Goal: Task Accomplishment & Management: Manage account settings

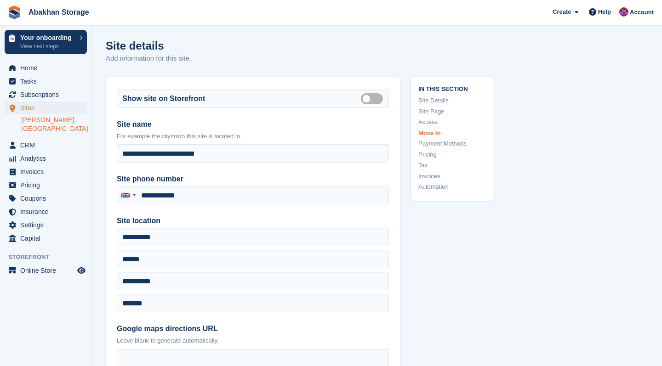
scroll to position [2693, 0]
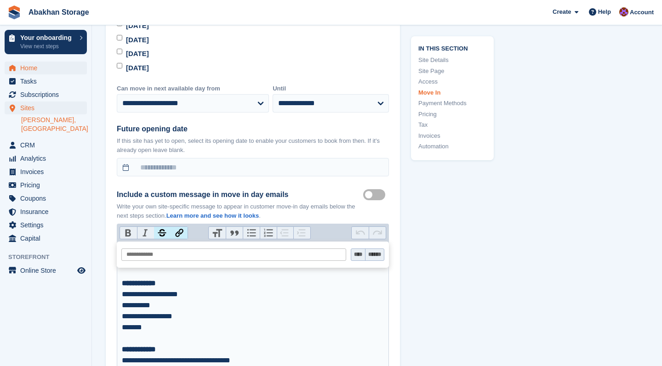
click at [40, 65] on span "Home" at bounding box center [47, 68] width 55 height 13
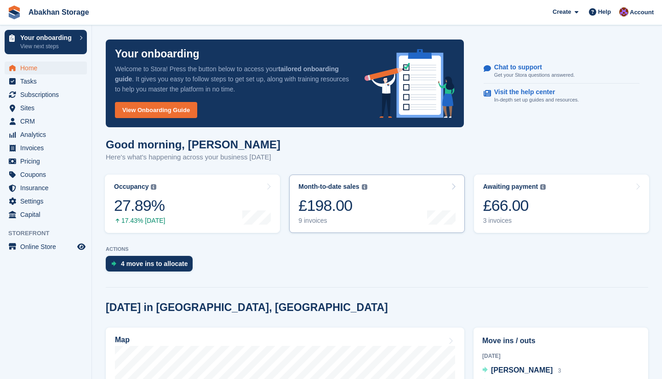
click at [315, 199] on div "£198.00" at bounding box center [332, 205] width 69 height 19
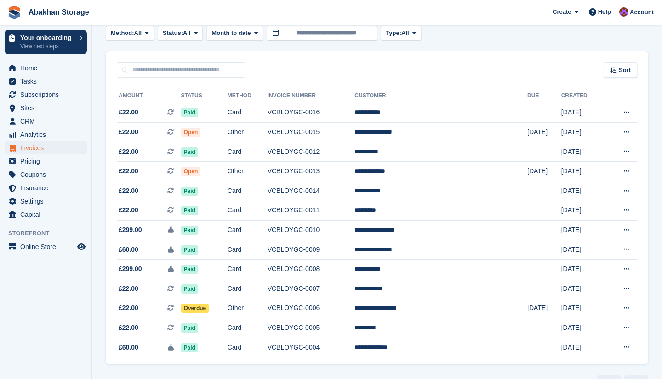
scroll to position [52, 0]
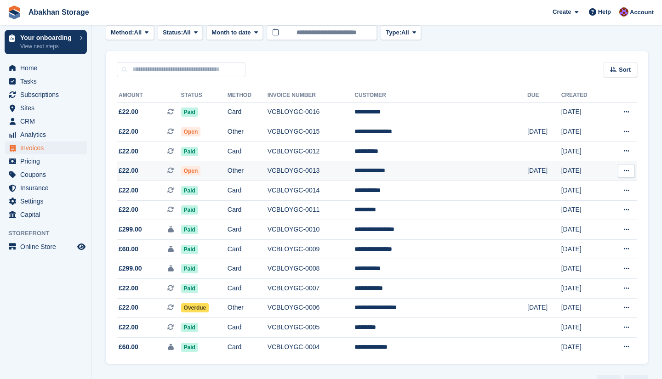
click at [311, 172] on td "VCBLOYGC-0013" at bounding box center [311, 171] width 87 height 20
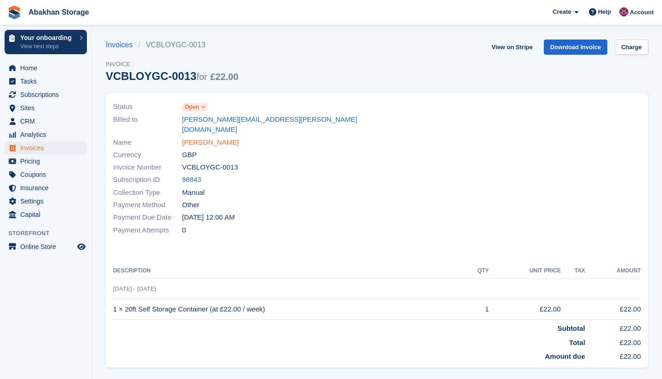
click at [213, 137] on link "Steve Baguley" at bounding box center [210, 142] width 57 height 11
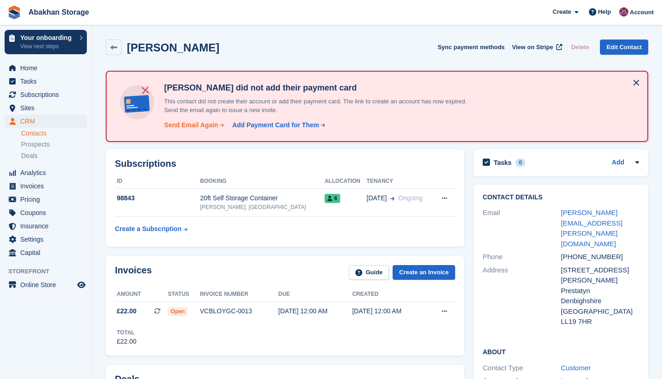
click at [210, 126] on div "Send Email Again" at bounding box center [191, 125] width 54 height 10
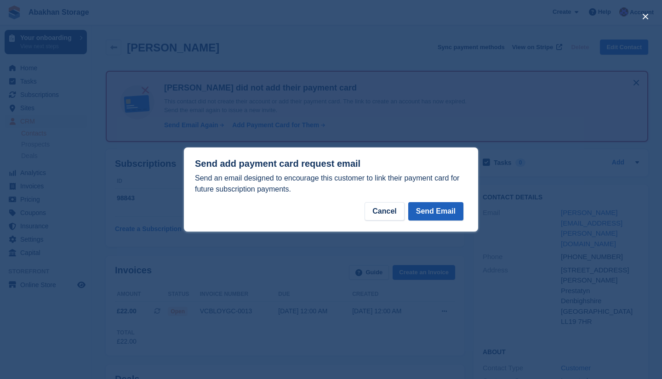
click at [455, 217] on button "Send Email" at bounding box center [435, 211] width 55 height 18
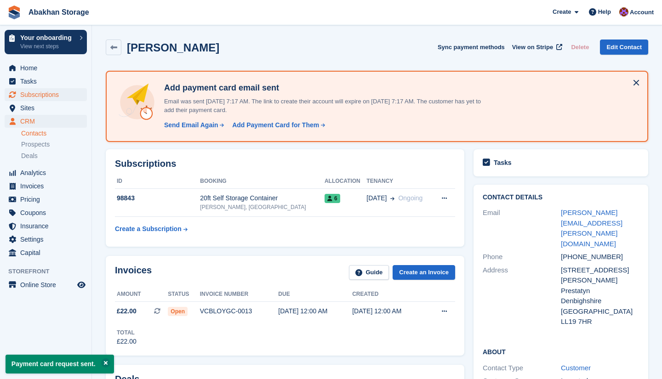
click at [44, 89] on span "Subscriptions" at bounding box center [47, 94] width 55 height 13
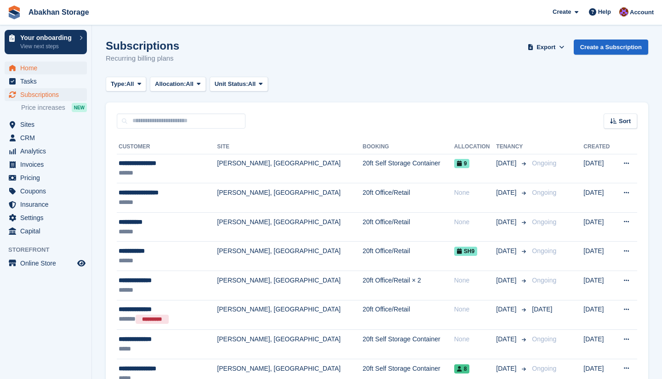
click at [35, 68] on span "Home" at bounding box center [47, 68] width 55 height 13
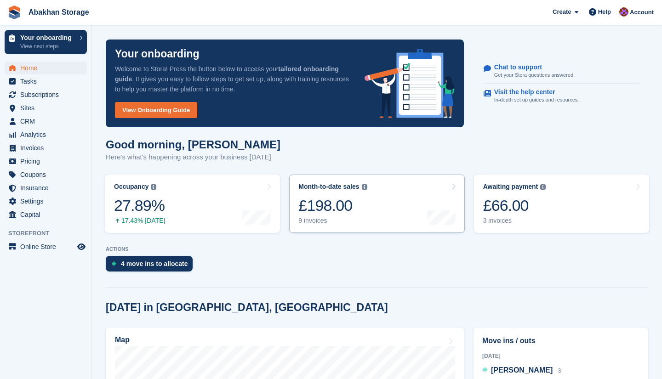
click at [413, 210] on link "Month-to-date sales The sum of all finalised invoices generated this month to d…" at bounding box center [376, 204] width 175 height 58
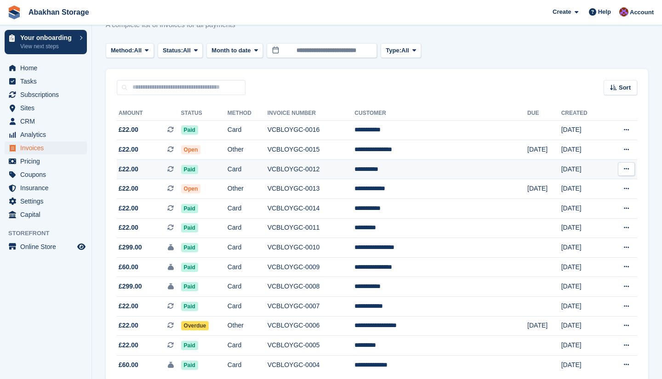
scroll to position [34, 0]
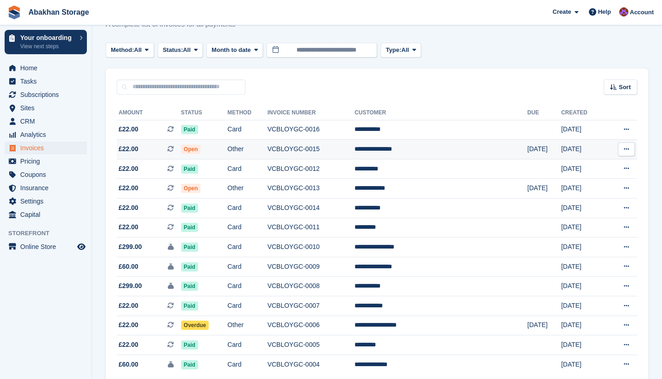
click at [227, 148] on td "Open" at bounding box center [204, 150] width 46 height 20
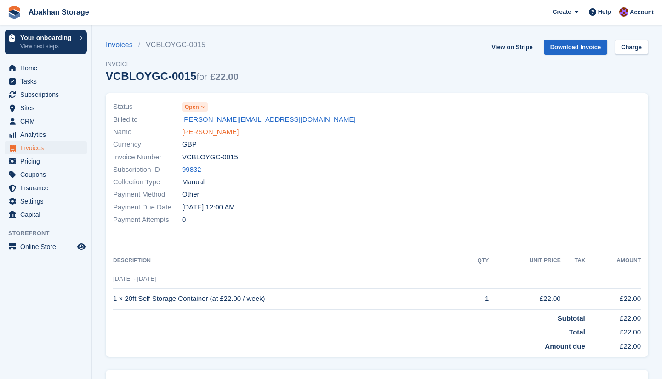
click at [221, 135] on link "Jodie Partington" at bounding box center [210, 132] width 57 height 11
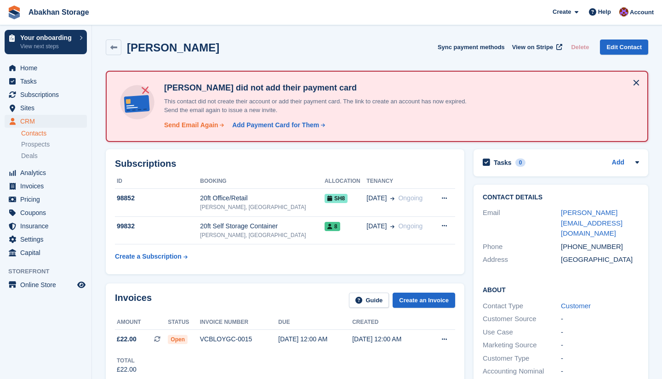
click at [215, 125] on div "Send Email Again" at bounding box center [191, 125] width 54 height 10
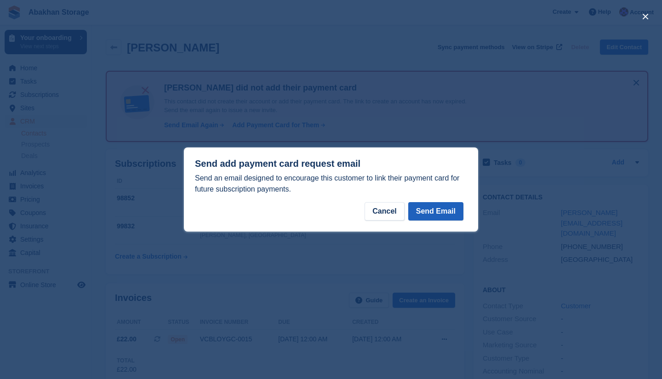
click at [448, 216] on button "Send Email" at bounding box center [435, 211] width 55 height 18
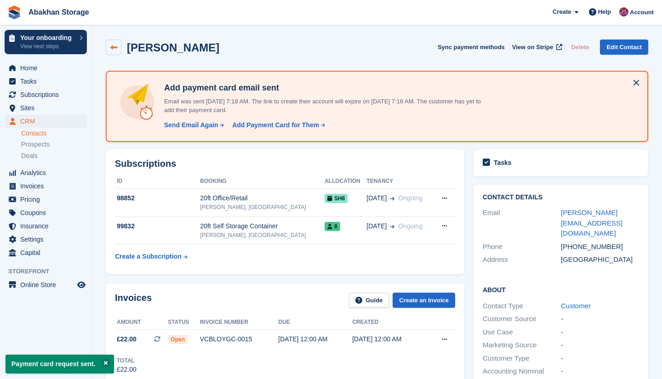
click at [114, 47] on icon at bounding box center [113, 47] width 7 height 7
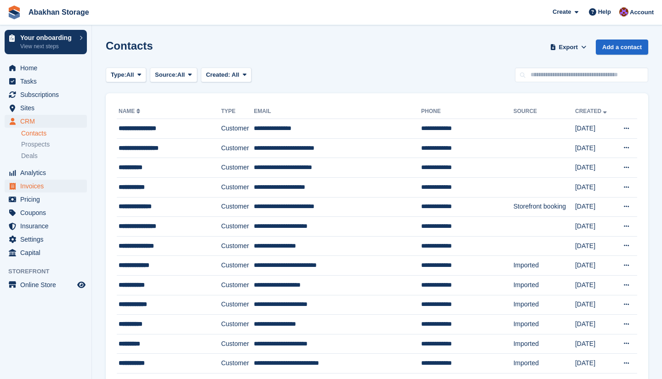
click at [45, 184] on span "Invoices" at bounding box center [47, 186] width 55 height 13
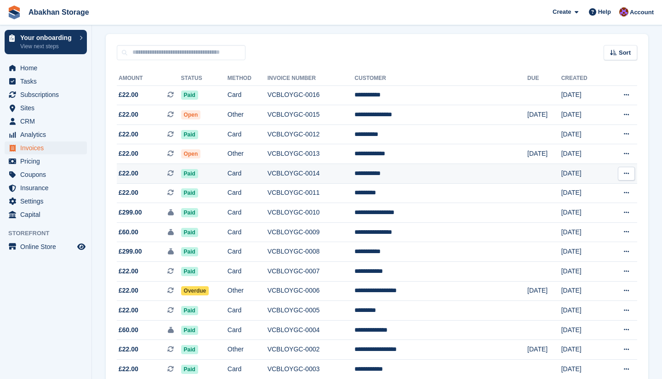
scroll to position [69, 0]
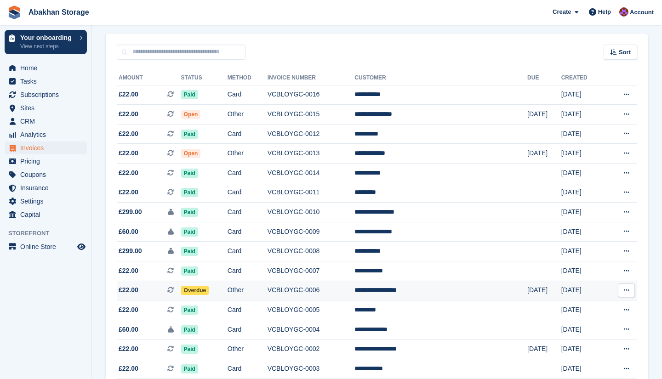
click at [315, 294] on td "VCBLOYGC-0006" at bounding box center [311, 291] width 87 height 20
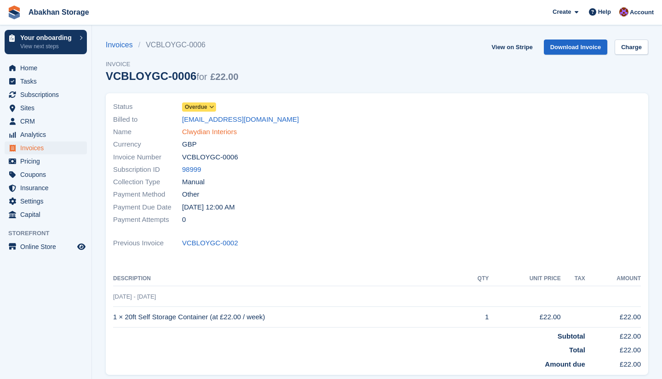
click at [217, 133] on link "Clwydian Interiors" at bounding box center [209, 132] width 55 height 11
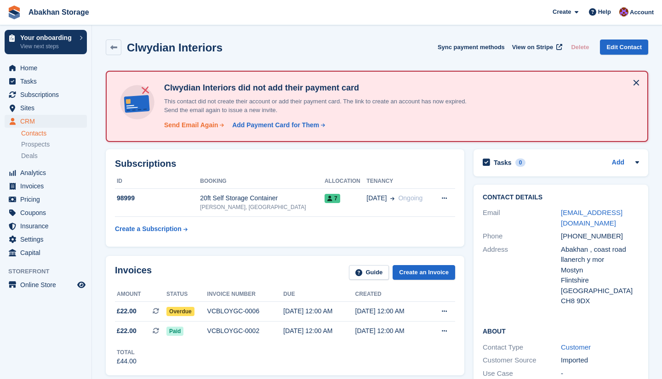
click at [191, 123] on div "Send Email Again" at bounding box center [191, 125] width 54 height 10
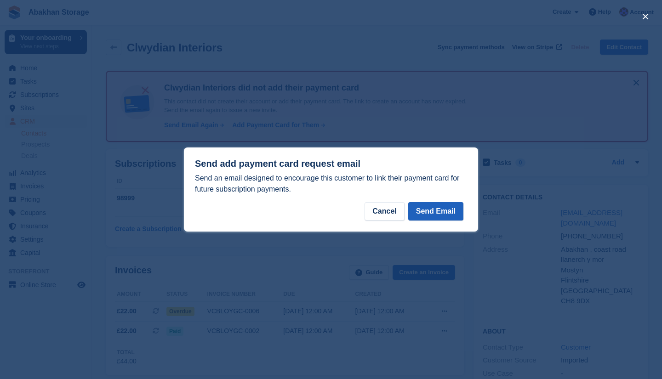
click at [455, 215] on button "Send Email" at bounding box center [435, 211] width 55 height 18
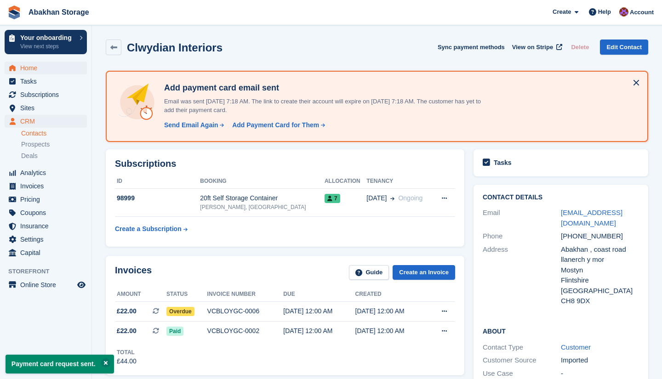
click at [40, 67] on span "Home" at bounding box center [47, 68] width 55 height 13
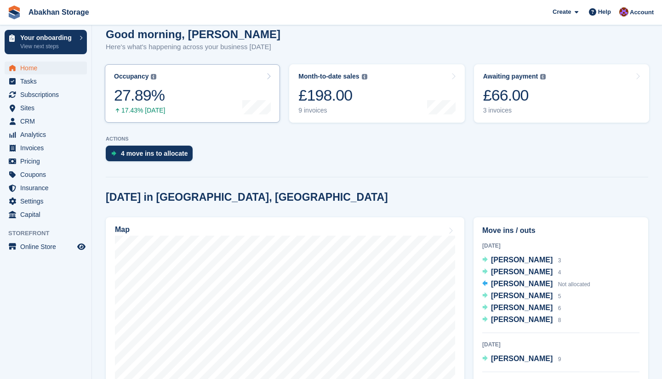
scroll to position [110, 0]
click at [38, 103] on span "Sites" at bounding box center [47, 108] width 55 height 13
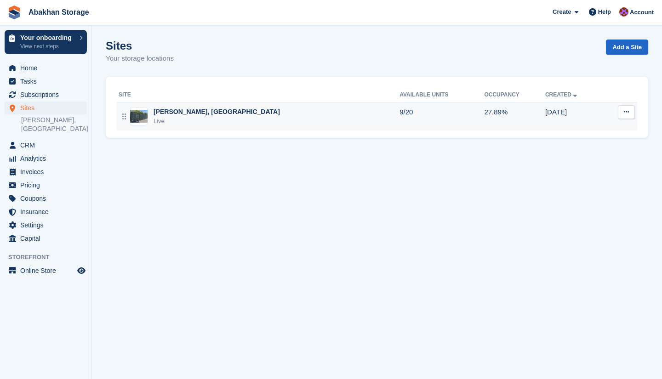
click at [227, 119] on div "Live" at bounding box center [217, 121] width 126 height 9
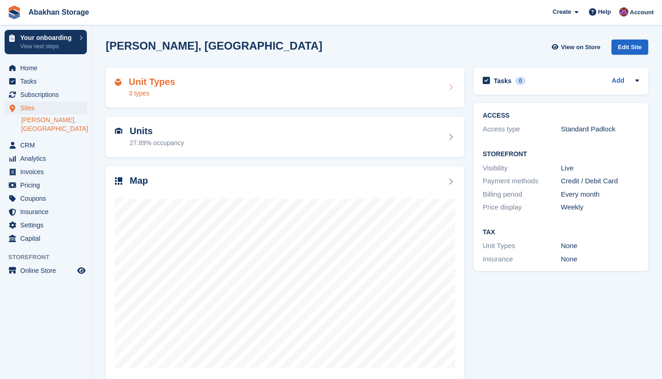
click at [244, 88] on div "Unit Types 3 types" at bounding box center [285, 88] width 340 height 22
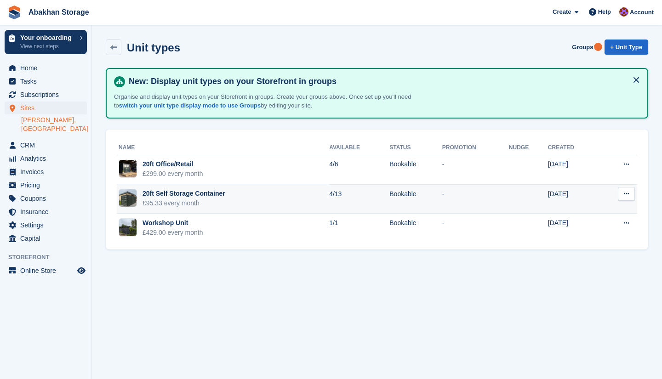
click at [625, 192] on icon at bounding box center [626, 194] width 5 height 6
click at [604, 209] on p "Edit unit type" at bounding box center [591, 212] width 80 height 12
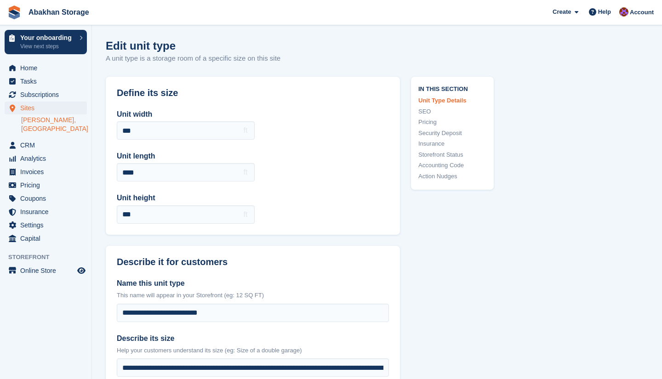
click at [61, 120] on link "[PERSON_NAME], [GEOGRAPHIC_DATA]" at bounding box center [54, 124] width 66 height 17
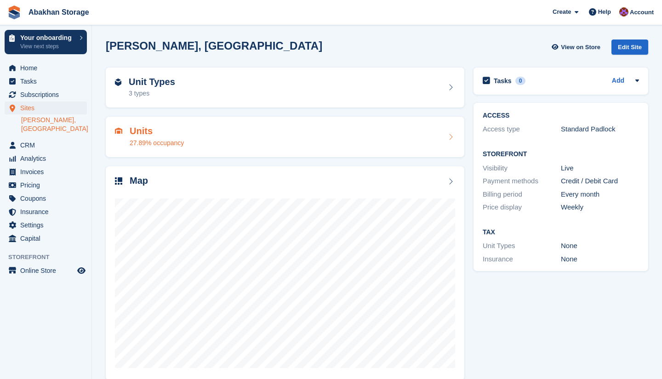
click at [252, 149] on div "Units 27.89% occupancy" at bounding box center [285, 137] width 359 height 40
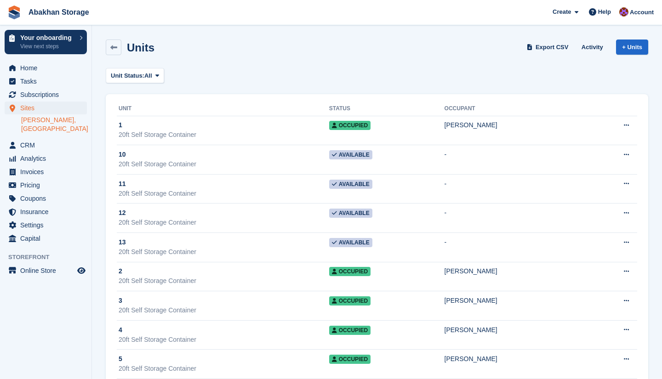
click at [48, 124] on link "[PERSON_NAME], [GEOGRAPHIC_DATA]" at bounding box center [54, 124] width 66 height 17
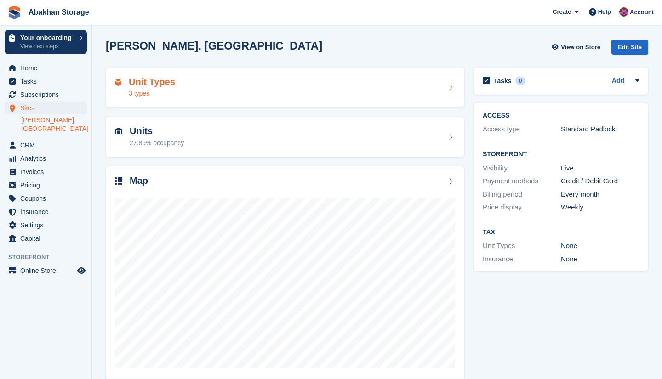
click at [207, 88] on div "Unit Types 3 types" at bounding box center [285, 88] width 340 height 22
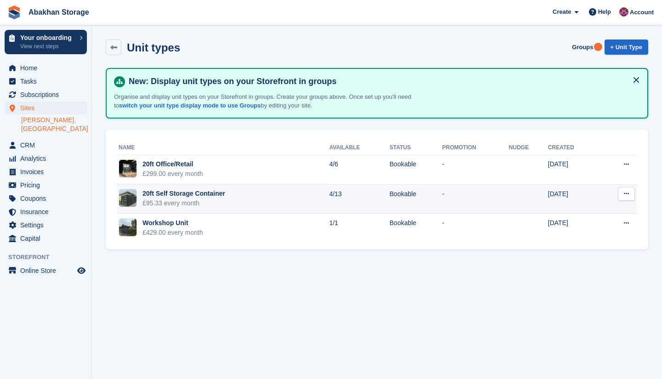
click at [195, 197] on div "20ft Self Storage Container" at bounding box center [184, 194] width 83 height 10
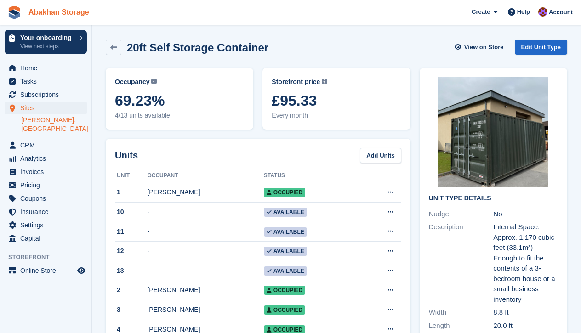
click at [48, 12] on link "Abakhan Storage" at bounding box center [59, 12] width 68 height 15
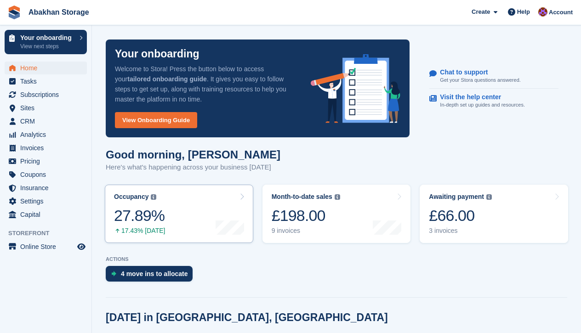
click at [205, 203] on link "Occupancy The percentage of all currently allocated units in terms of area. Inc…" at bounding box center [179, 214] width 149 height 58
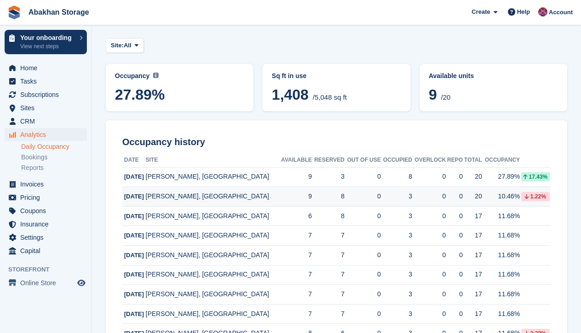
scroll to position [41, 0]
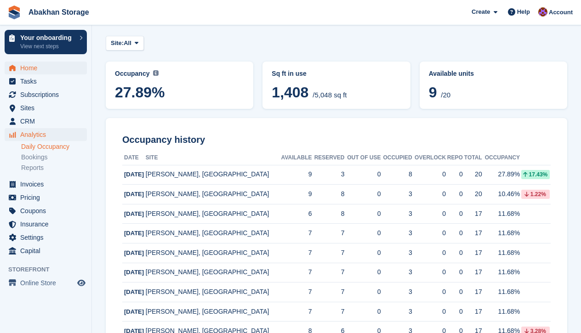
click at [60, 68] on span "Home" at bounding box center [47, 68] width 55 height 13
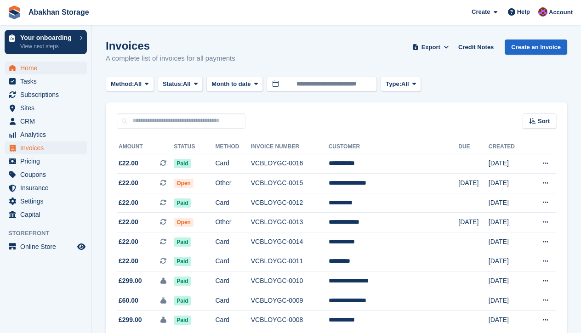
click at [47, 66] on span "Home" at bounding box center [47, 68] width 55 height 13
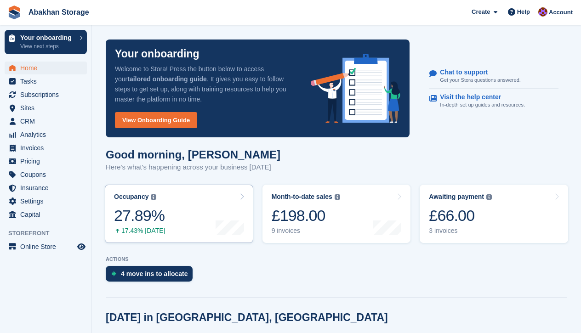
click at [194, 208] on link "Occupancy The percentage of all currently allocated units in terms of area. Inc…" at bounding box center [179, 214] width 149 height 58
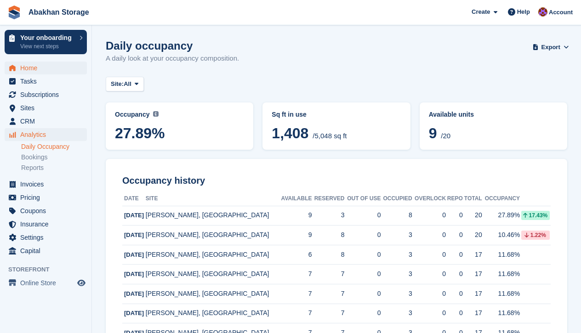
click at [23, 68] on span "Home" at bounding box center [47, 68] width 55 height 13
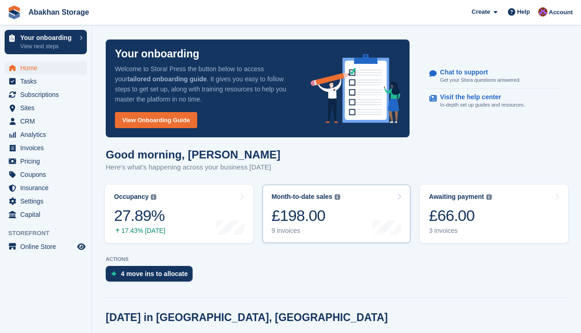
click at [351, 204] on link "Month-to-date sales The sum of all finalised invoices generated this month to d…" at bounding box center [337, 214] width 149 height 58
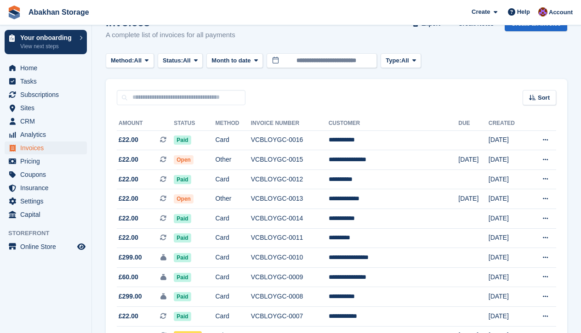
scroll to position [24, 0]
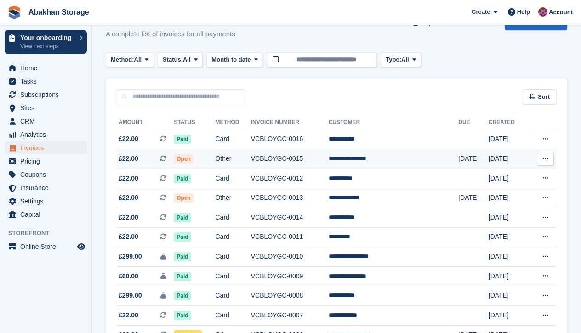
click at [275, 155] on td "VCBLOYGC-0015" at bounding box center [290, 159] width 78 height 20
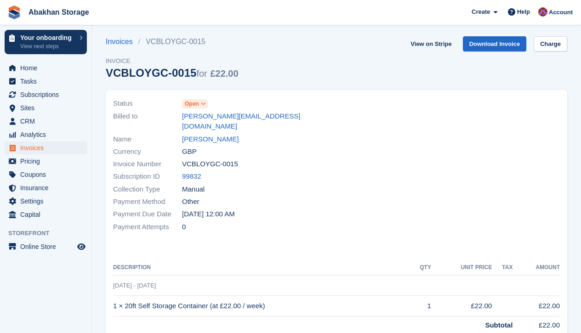
scroll to position [4, 0]
click at [206, 106] on icon at bounding box center [203, 103] width 5 height 6
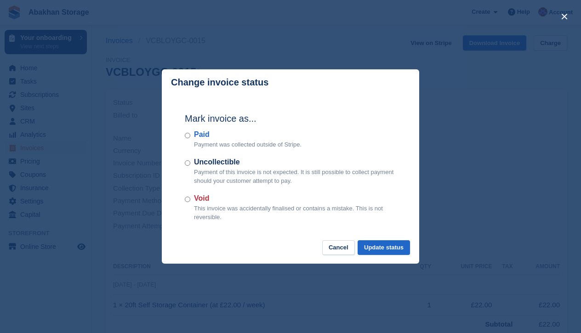
click at [481, 150] on div "close" at bounding box center [290, 166] width 581 height 333
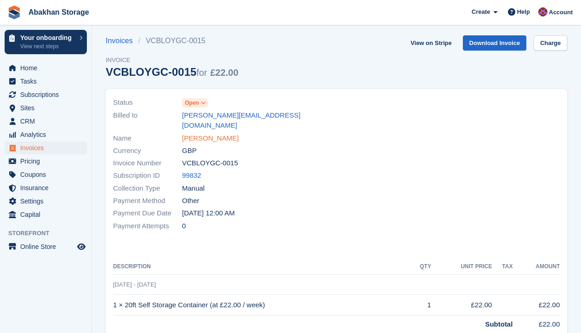
click at [187, 133] on link "[PERSON_NAME]" at bounding box center [210, 138] width 57 height 11
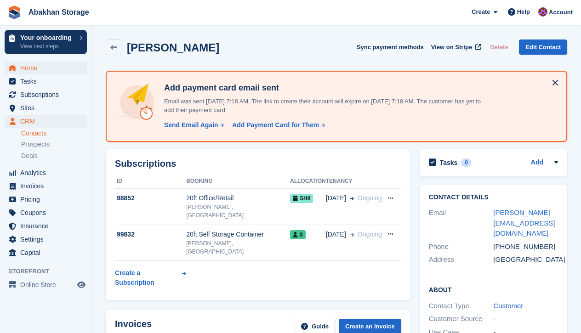
click at [27, 69] on span "Home" at bounding box center [47, 68] width 55 height 13
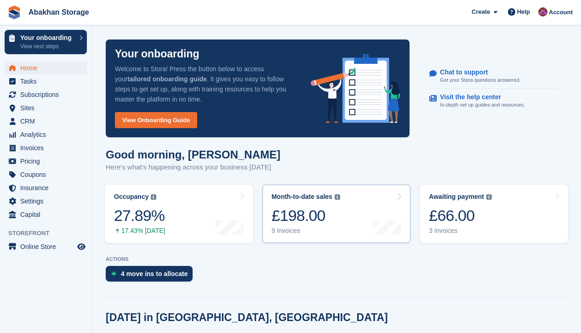
click at [325, 237] on link "Month-to-date sales The sum of all finalised invoices generated this month to d…" at bounding box center [337, 214] width 149 height 58
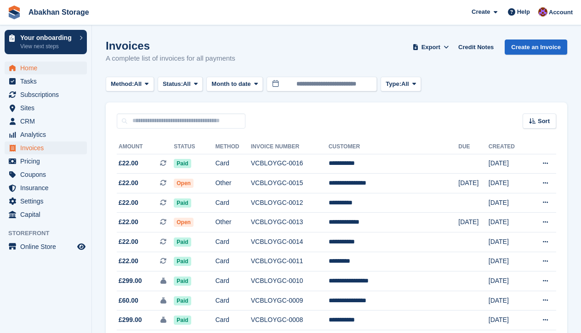
click at [77, 69] on link "Home" at bounding box center [46, 68] width 82 height 13
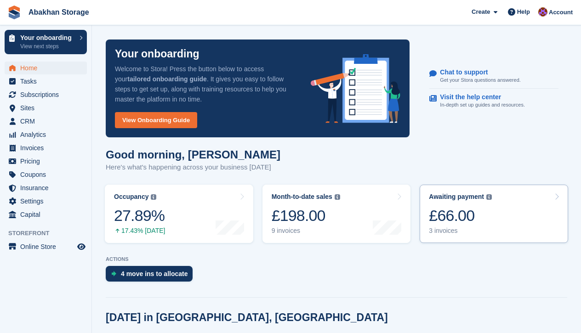
click at [447, 221] on div "£66.00" at bounding box center [460, 215] width 63 height 19
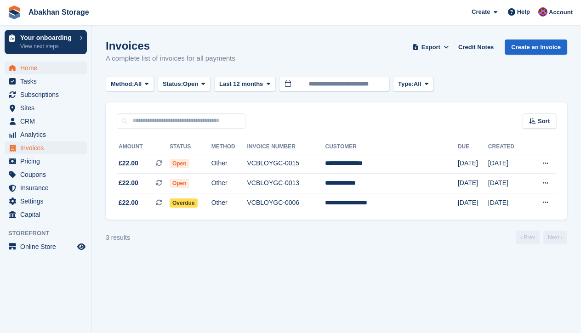
click at [56, 72] on span "Home" at bounding box center [47, 68] width 55 height 13
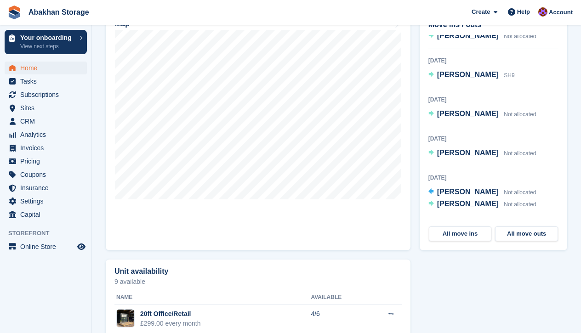
scroll to position [330, 0]
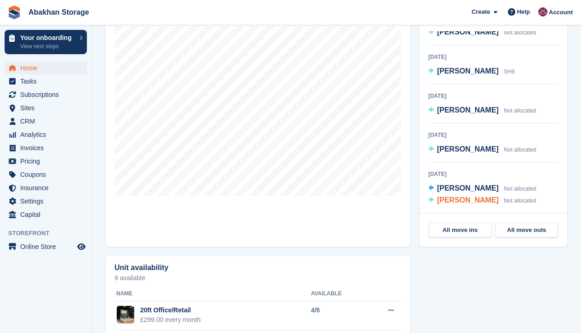
click at [470, 197] on span "[PERSON_NAME]" at bounding box center [468, 200] width 62 height 8
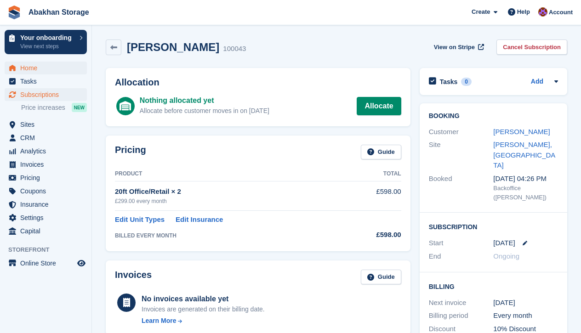
click at [29, 64] on span "Home" at bounding box center [47, 68] width 55 height 13
